Goal: Information Seeking & Learning: Learn about a topic

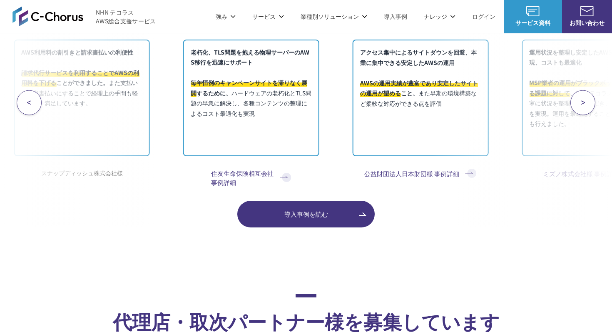
scroll to position [3536, 0]
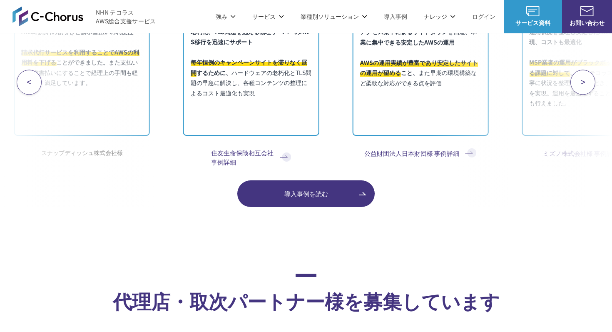
click at [34, 79] on button "<" at bounding box center [29, 82] width 25 height 25
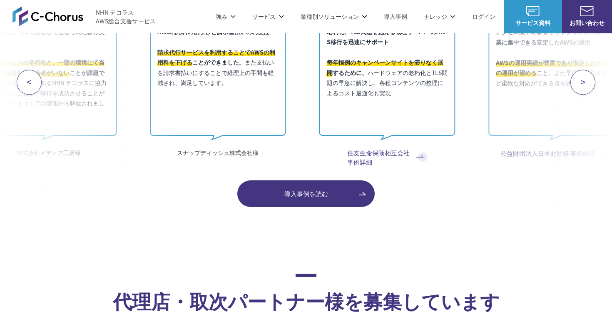
click at [34, 79] on button "<" at bounding box center [29, 82] width 25 height 25
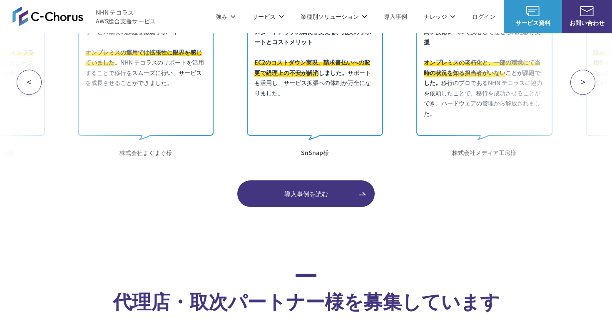
click at [34, 79] on button "<" at bounding box center [29, 82] width 25 height 25
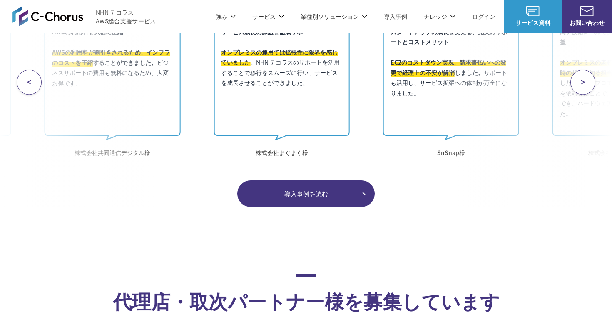
click at [34, 79] on button "<" at bounding box center [29, 82] width 25 height 25
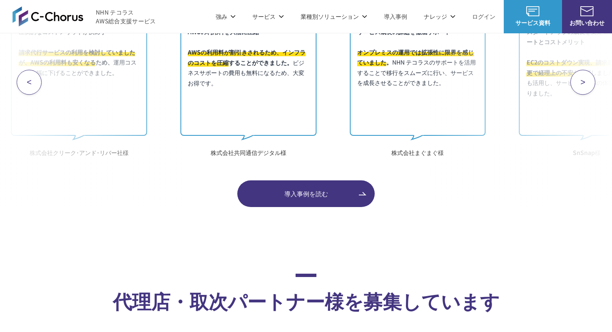
click at [34, 79] on button "<" at bounding box center [29, 82] width 25 height 25
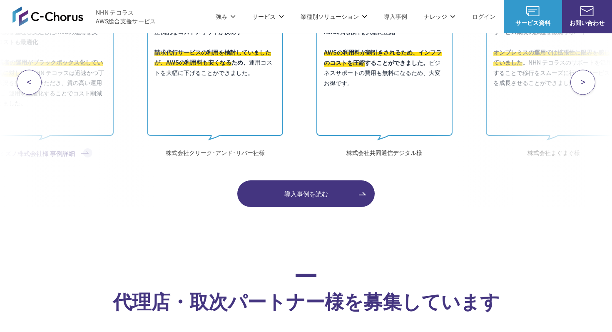
click at [34, 79] on button "<" at bounding box center [29, 82] width 25 height 25
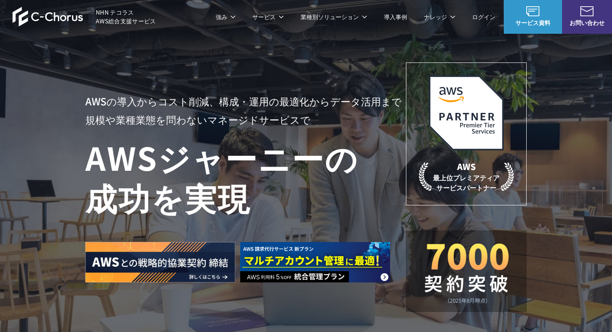
scroll to position [134, 0]
